Goal: Transaction & Acquisition: Download file/media

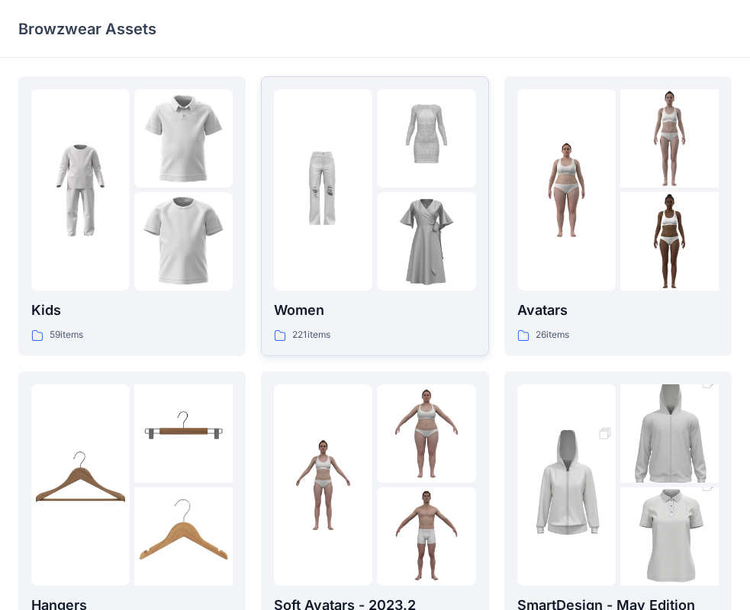
click at [403, 195] on img at bounding box center [426, 241] width 98 height 98
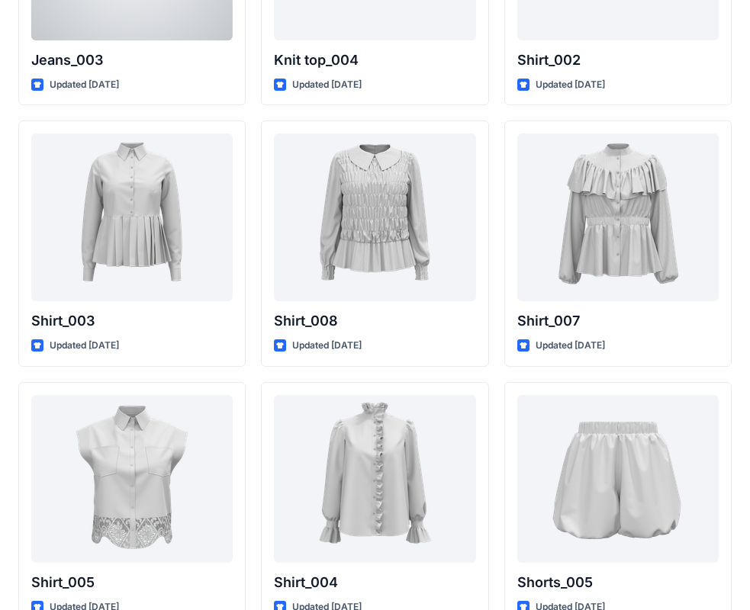
scroll to position [6838, 0]
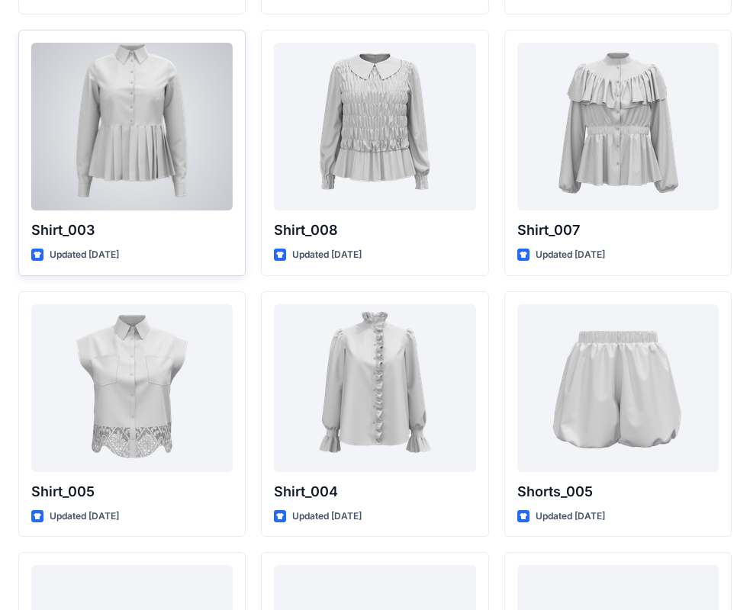
click at [153, 133] on div at bounding box center [131, 127] width 201 height 168
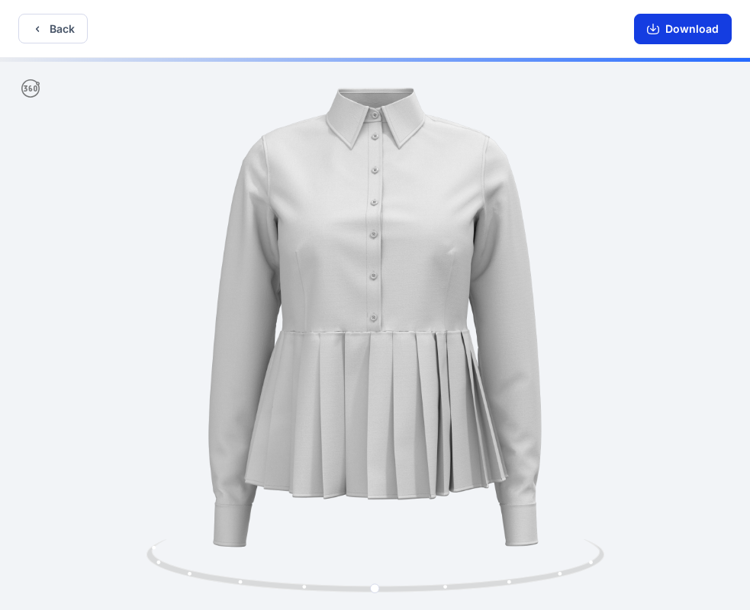
click at [686, 28] on button "Download" at bounding box center [683, 29] width 98 height 31
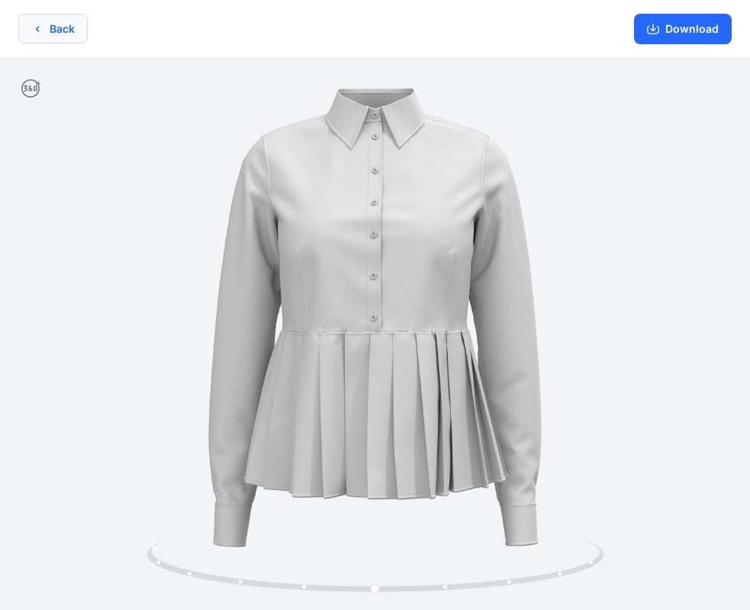
click at [57, 27] on button "Back" at bounding box center [52, 29] width 69 height 30
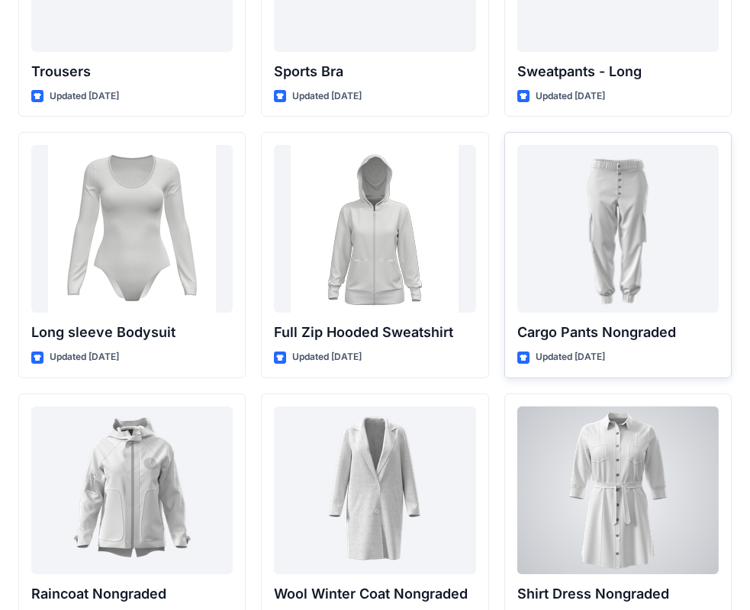
scroll to position [12933, 0]
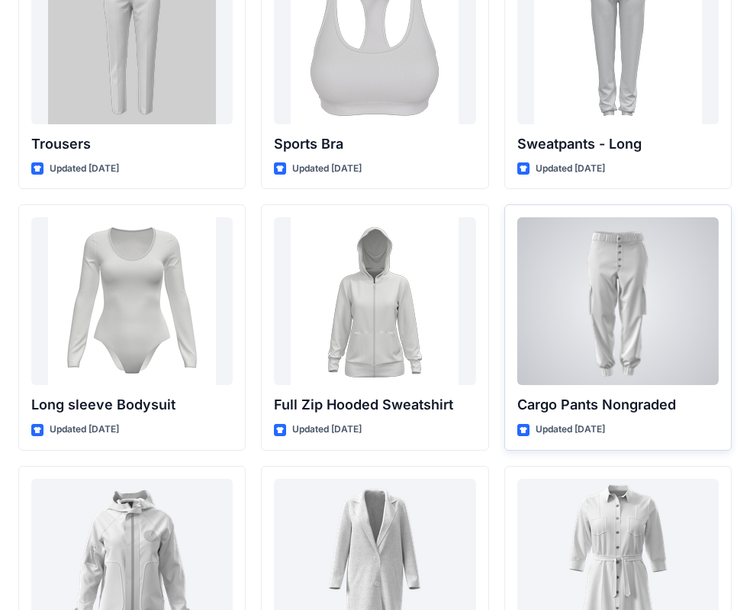
click at [629, 287] on div at bounding box center [617, 301] width 201 height 168
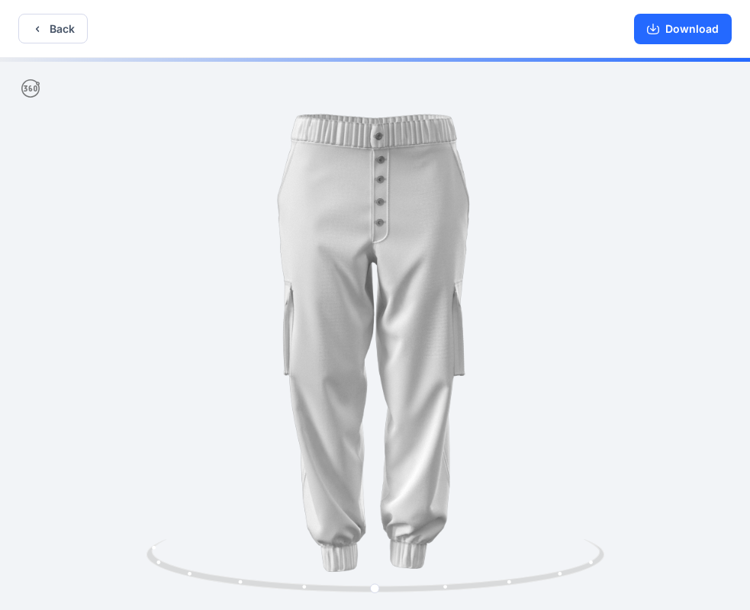
click at [532, 305] on img at bounding box center [375, 334] width 584 height 584
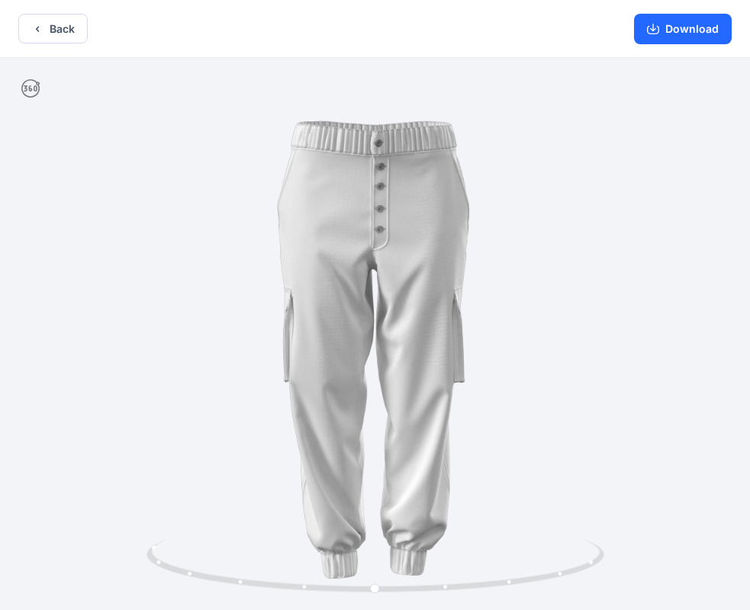
drag, startPoint x: 394, startPoint y: 318, endPoint x: 307, endPoint y: 312, distance: 86.4
click at [307, 312] on img at bounding box center [375, 341] width 584 height 584
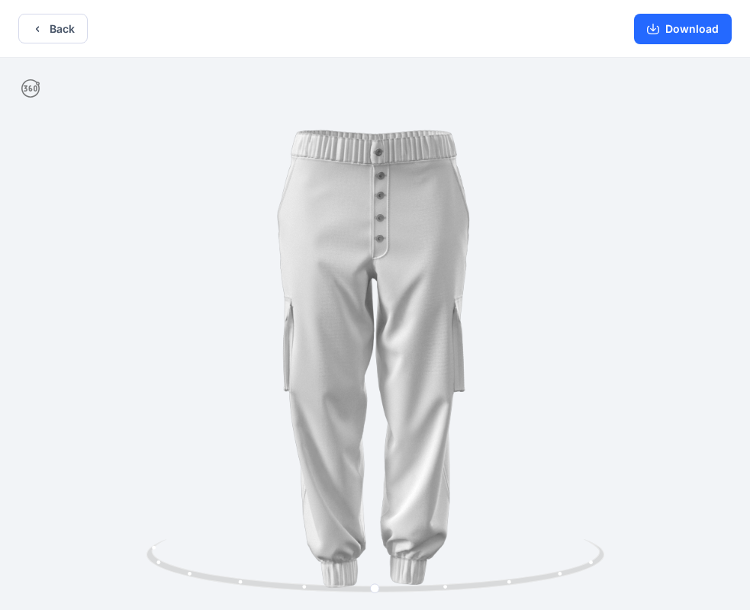
drag, startPoint x: 299, startPoint y: 304, endPoint x: 535, endPoint y: 331, distance: 237.9
click at [535, 331] on img at bounding box center [375, 350] width 584 height 584
drag, startPoint x: 449, startPoint y: 329, endPoint x: 239, endPoint y: 354, distance: 211.2
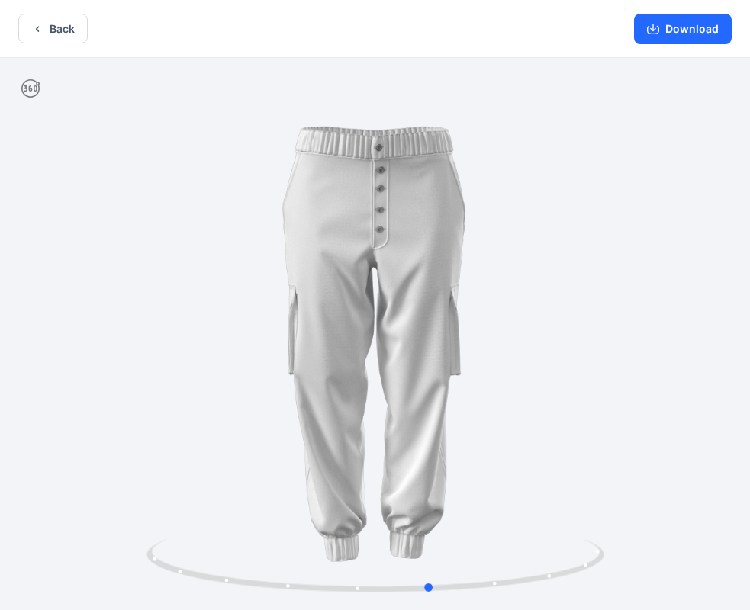
drag, startPoint x: 400, startPoint y: 578, endPoint x: 455, endPoint y: 509, distance: 88.0
click at [455, 509] on div at bounding box center [375, 335] width 750 height 555
click at [668, 27] on button "Download" at bounding box center [683, 29] width 98 height 31
